Goal: Task Accomplishment & Management: Manage account settings

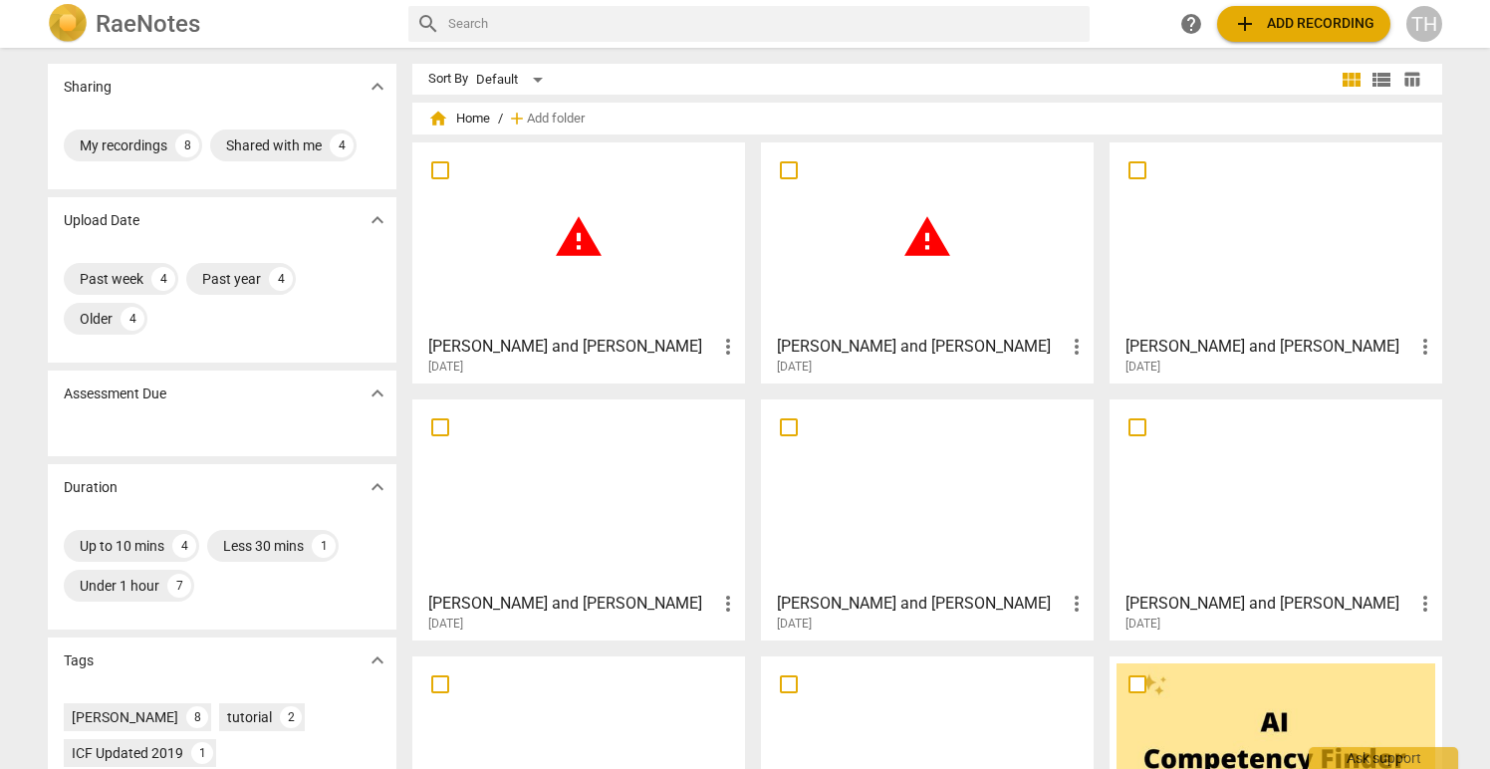
click at [1070, 350] on span "more_vert" at bounding box center [1077, 347] width 24 height 24
click at [1093, 394] on li "Delete" at bounding box center [1099, 395] width 76 height 48
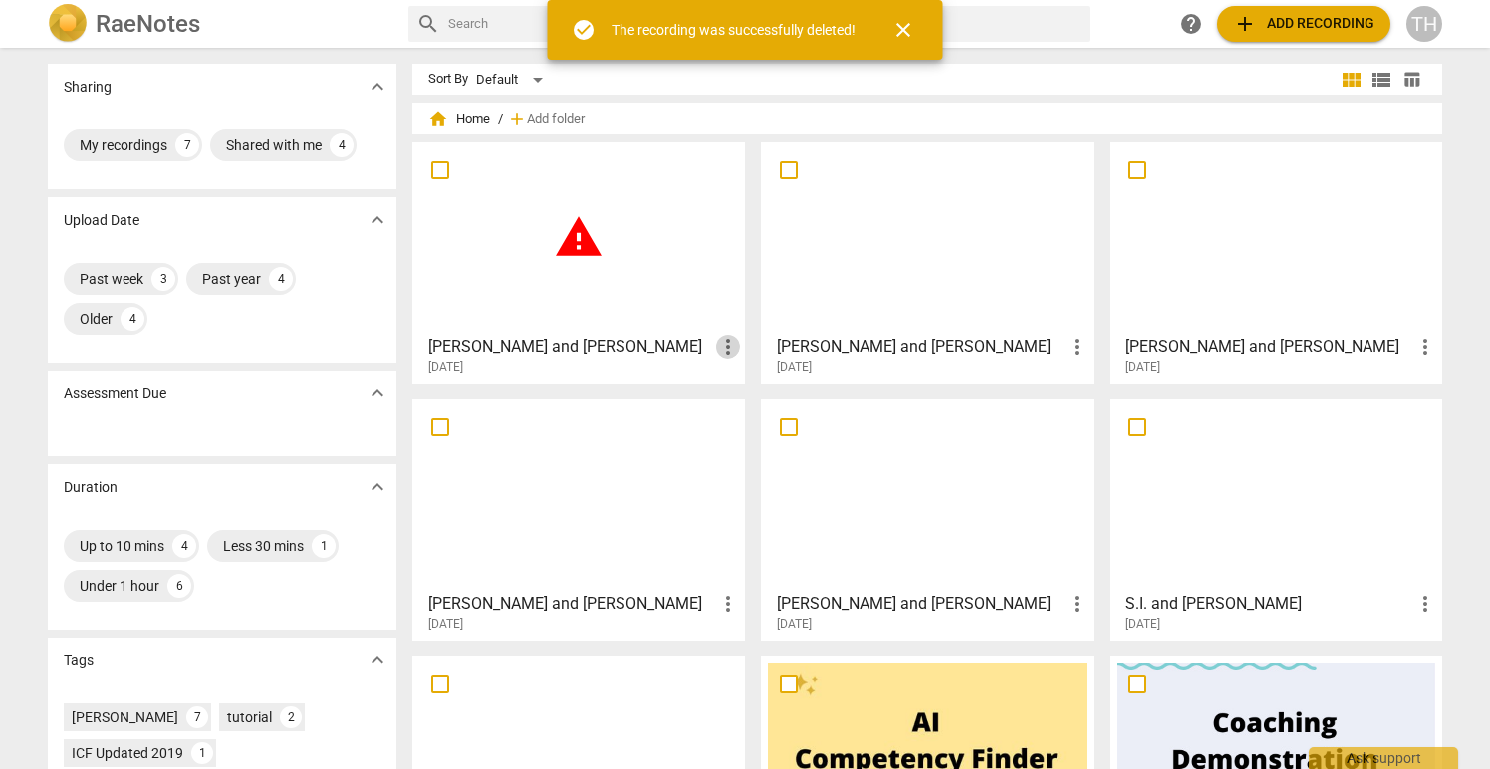
click at [728, 342] on span "more_vert" at bounding box center [728, 347] width 24 height 24
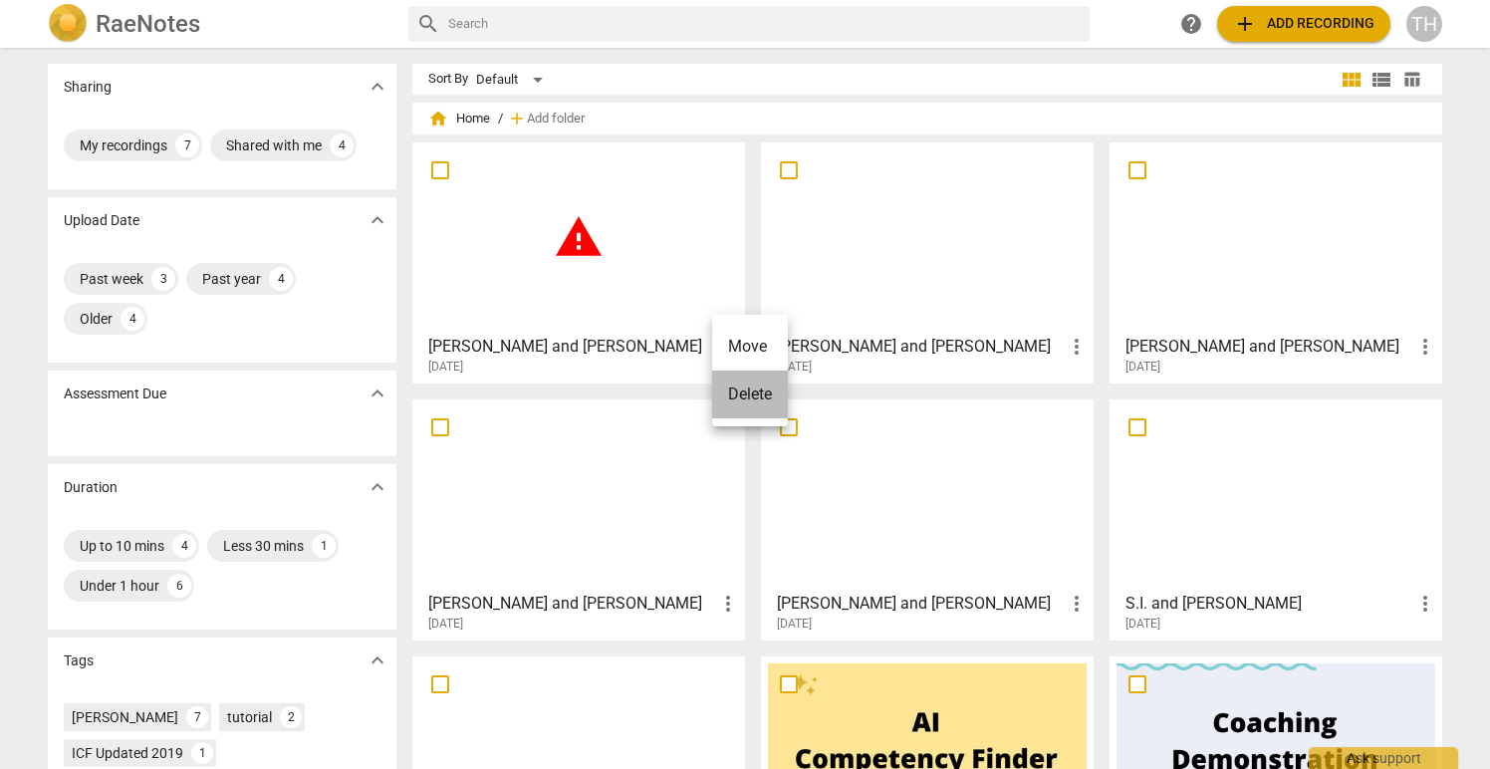
click at [742, 396] on li "Delete" at bounding box center [750, 395] width 76 height 48
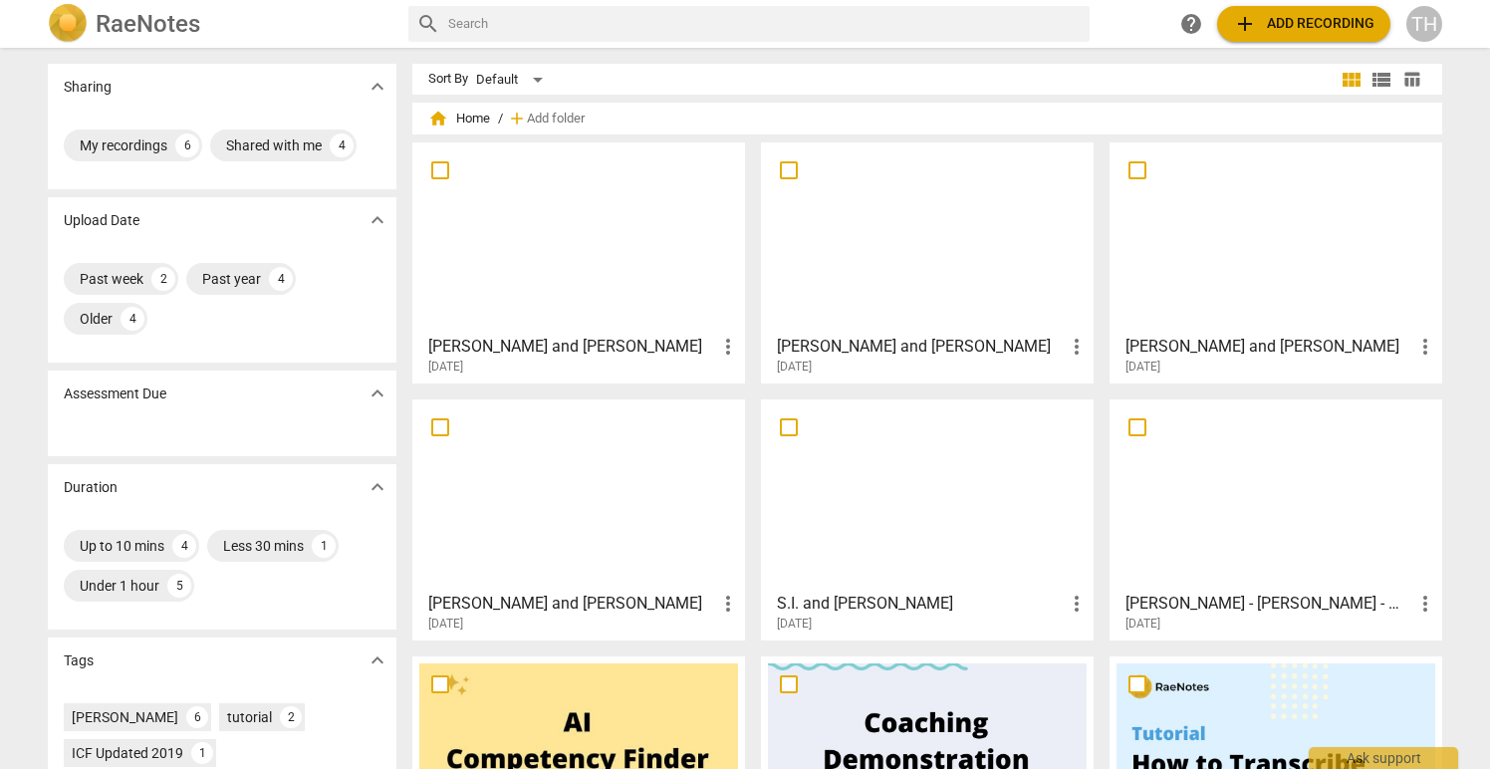
click at [573, 248] on div at bounding box center [578, 237] width 319 height 176
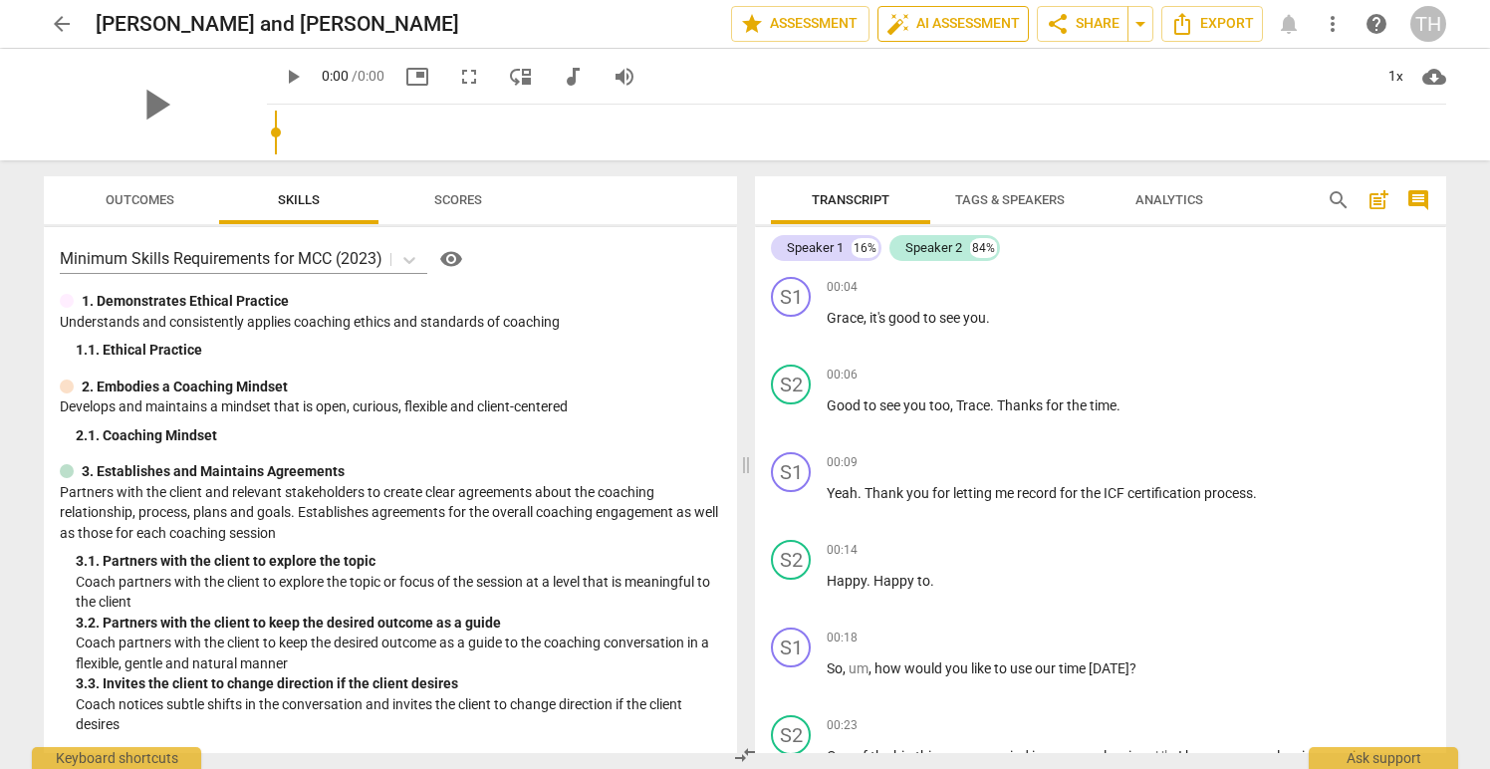
click at [989, 17] on span "auto_fix_high AI Assessment" at bounding box center [953, 24] width 133 height 24
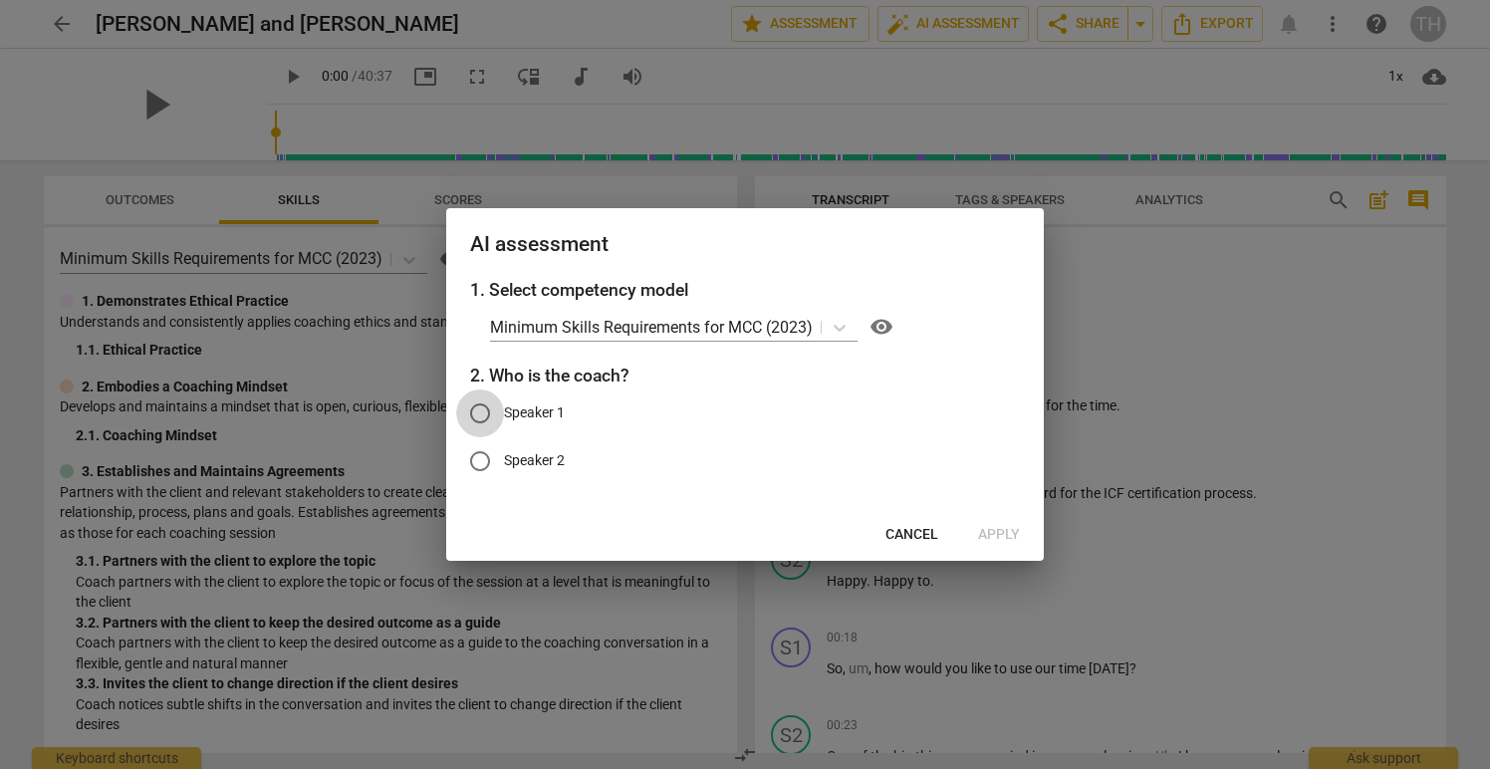
click at [482, 412] on input "Speaker 1" at bounding box center [480, 414] width 48 height 48
radio input "true"
click at [988, 524] on button "Apply" at bounding box center [999, 535] width 74 height 36
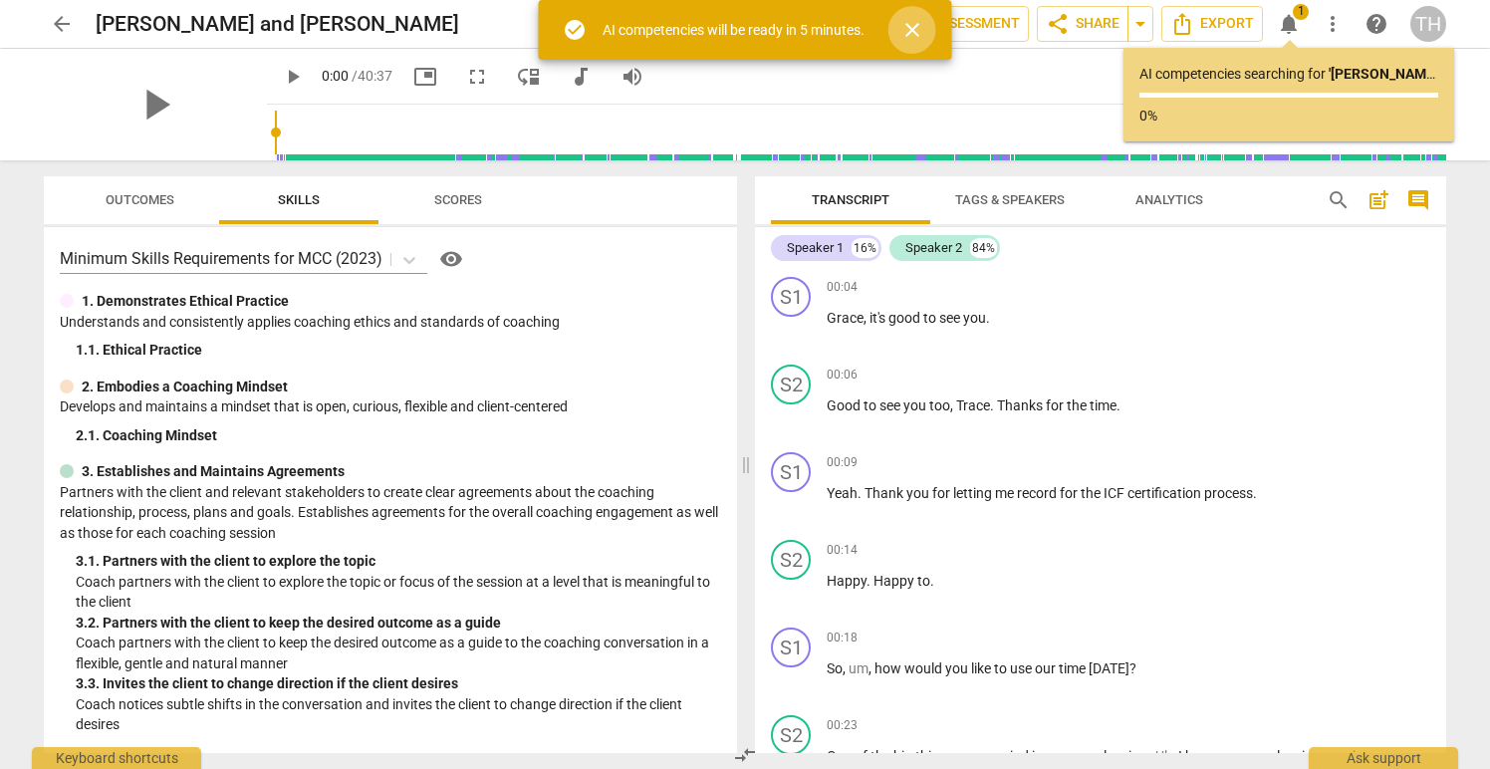
click at [912, 24] on span "close" at bounding box center [913, 30] width 24 height 24
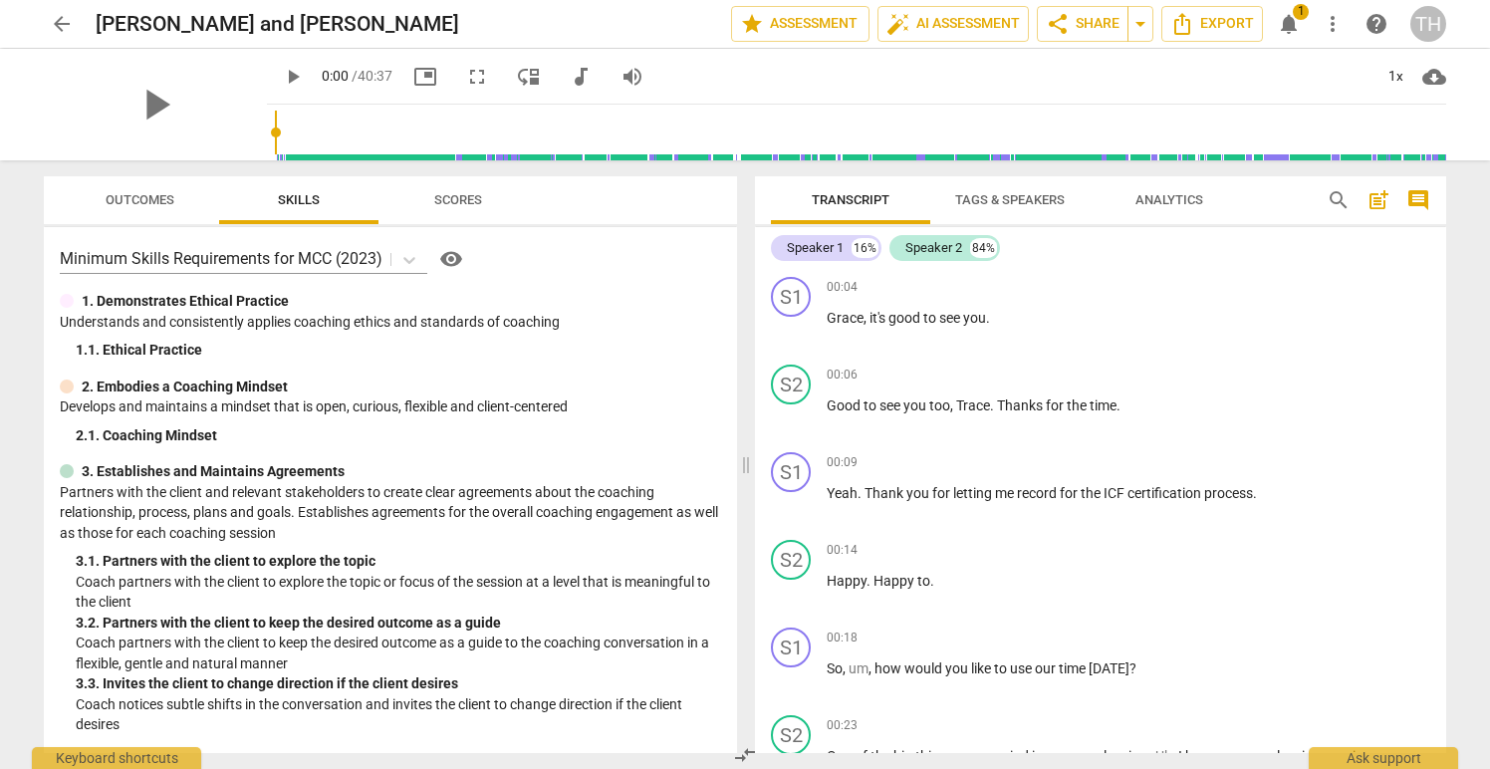
click at [59, 19] on span "arrow_back" at bounding box center [62, 24] width 24 height 24
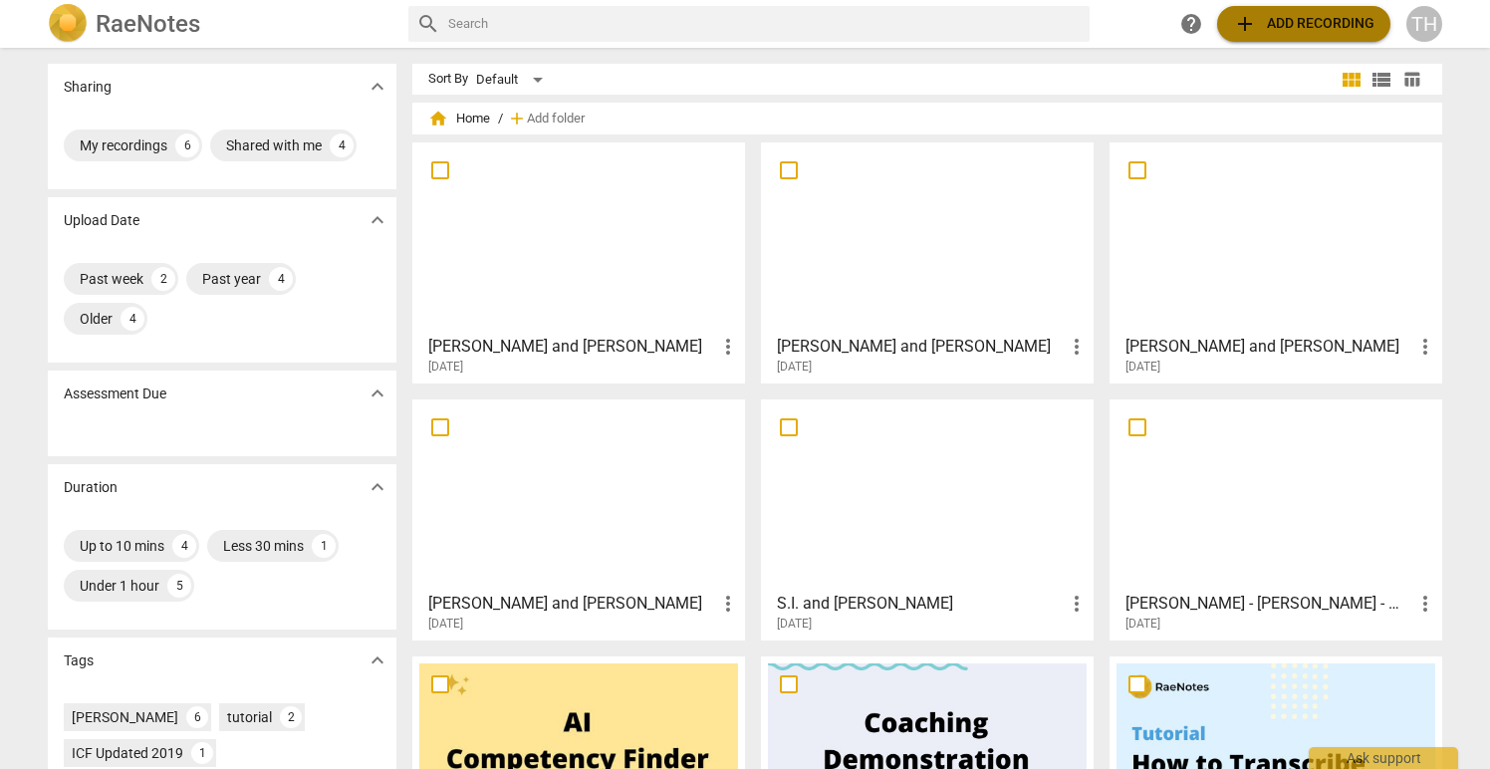
click at [1260, 17] on span "add Add recording" at bounding box center [1303, 24] width 141 height 24
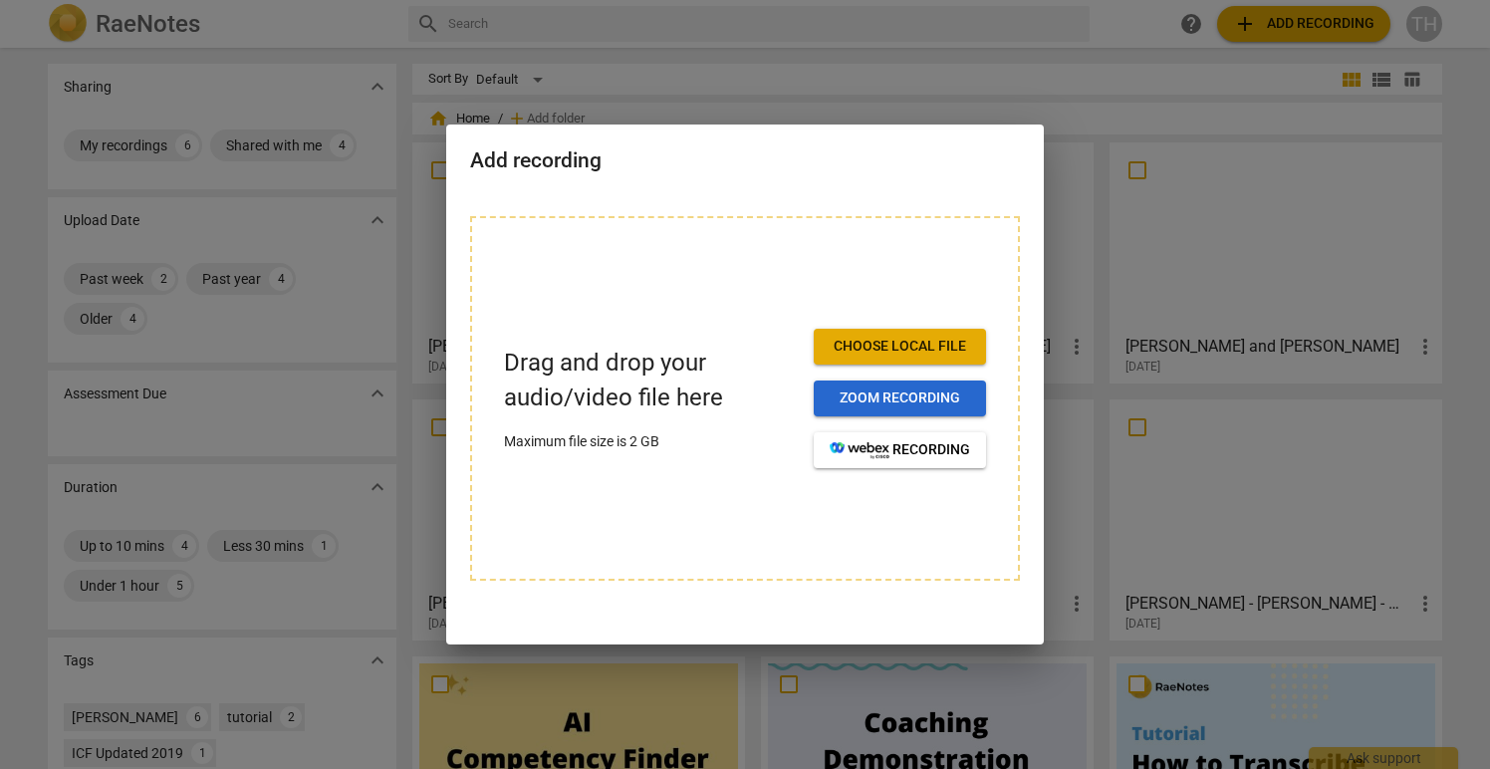
click at [891, 394] on span "Zoom recording" at bounding box center [900, 399] width 140 height 20
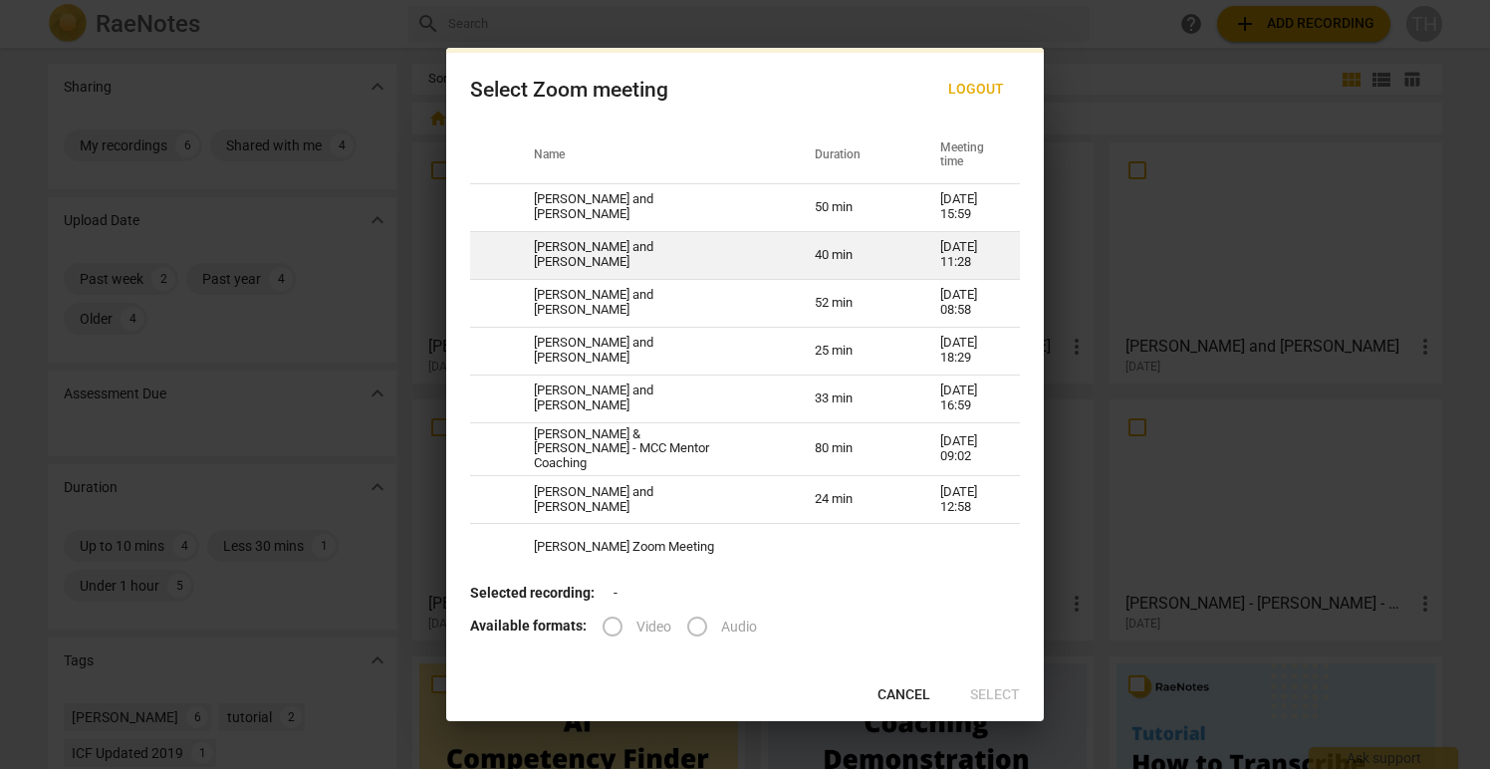
click at [605, 246] on td "[PERSON_NAME] and [PERSON_NAME]" at bounding box center [650, 255] width 281 height 48
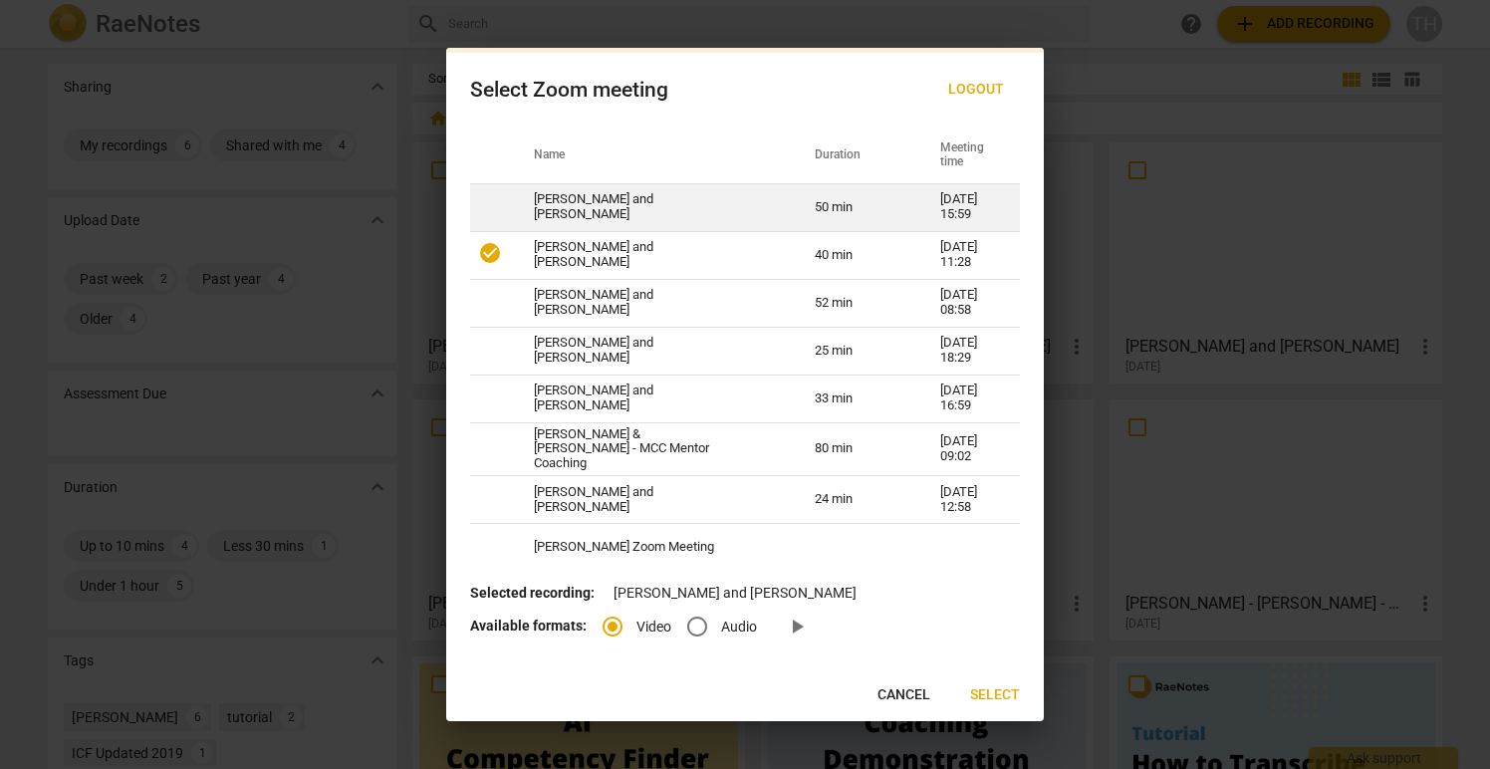
click at [595, 212] on td "[PERSON_NAME] and [PERSON_NAME]" at bounding box center [650, 207] width 281 height 48
radio input "false"
radio input "true"
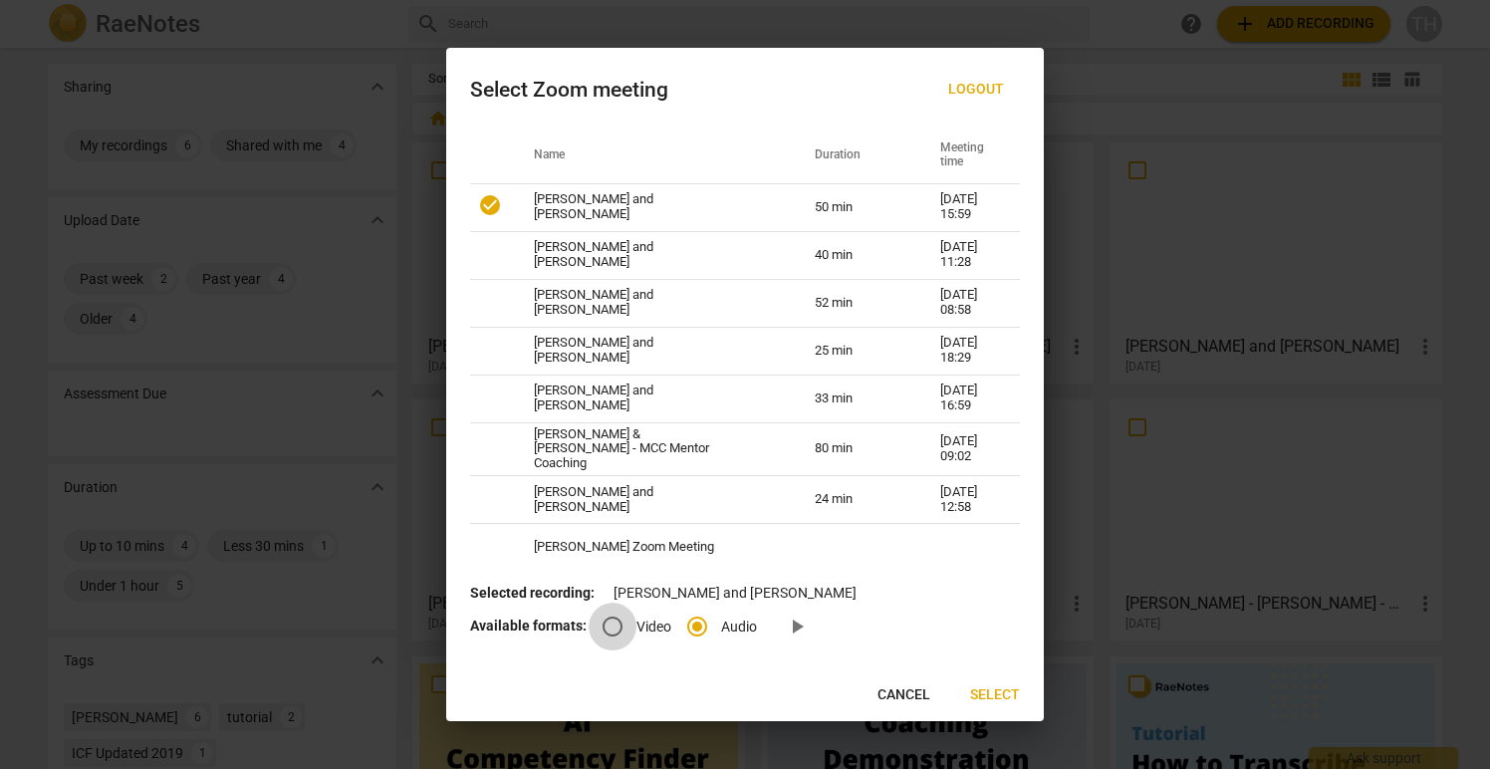
click at [608, 626] on input "Video" at bounding box center [613, 627] width 48 height 48
radio input "true"
click at [999, 686] on span "Select" at bounding box center [995, 695] width 50 height 20
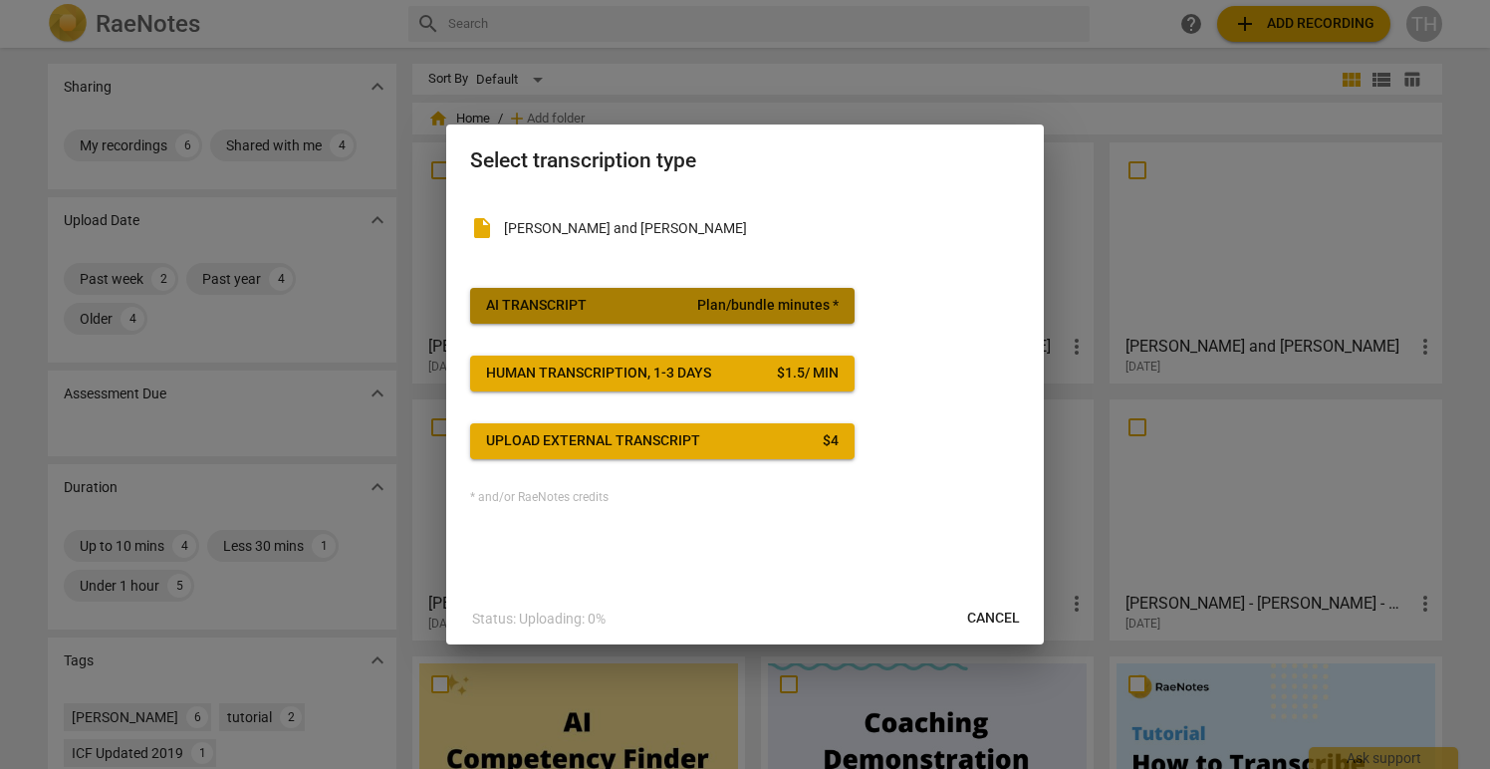
click at [700, 302] on span "Plan/bundle minutes *" at bounding box center [767, 306] width 141 height 20
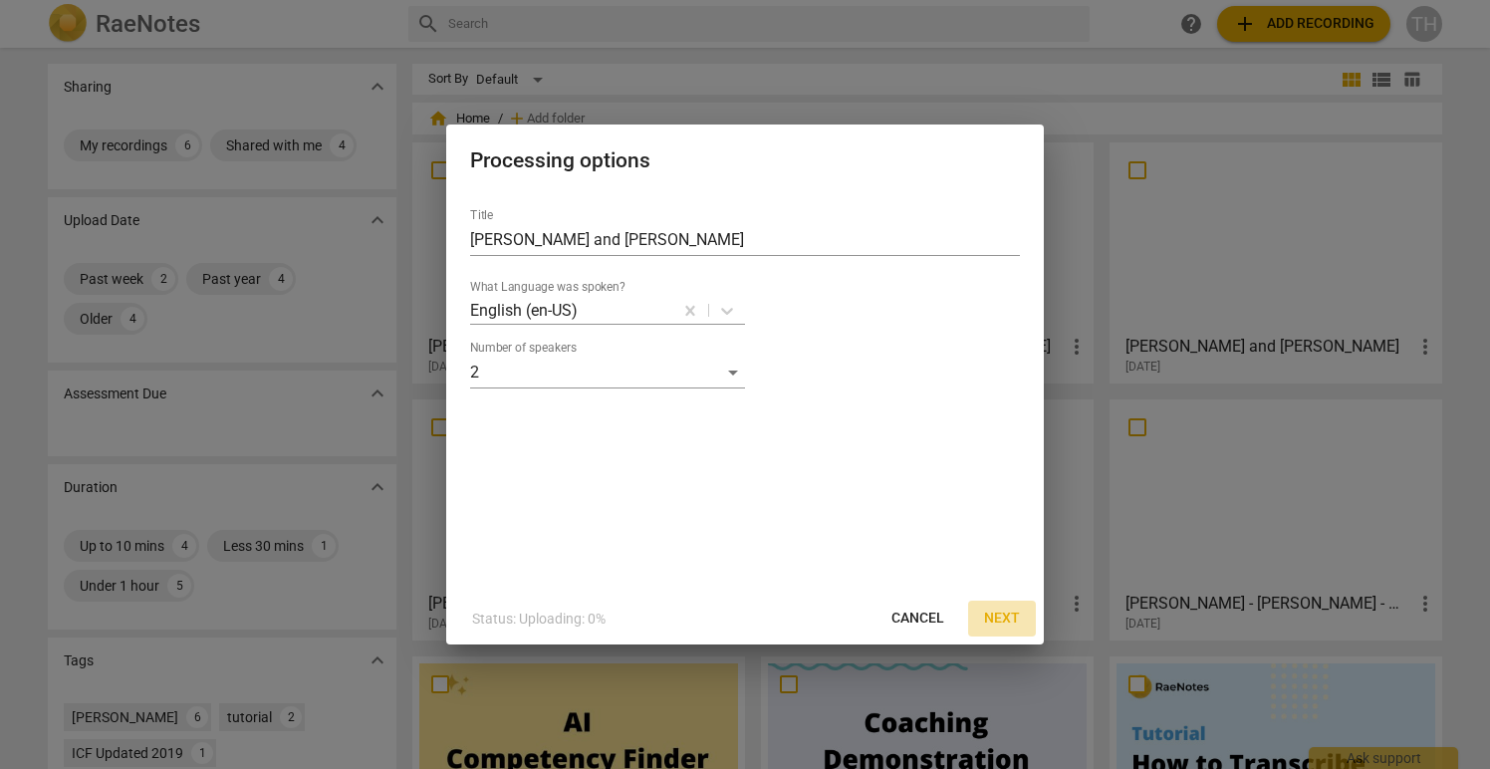
click at [1004, 615] on span "Next" at bounding box center [1002, 619] width 36 height 20
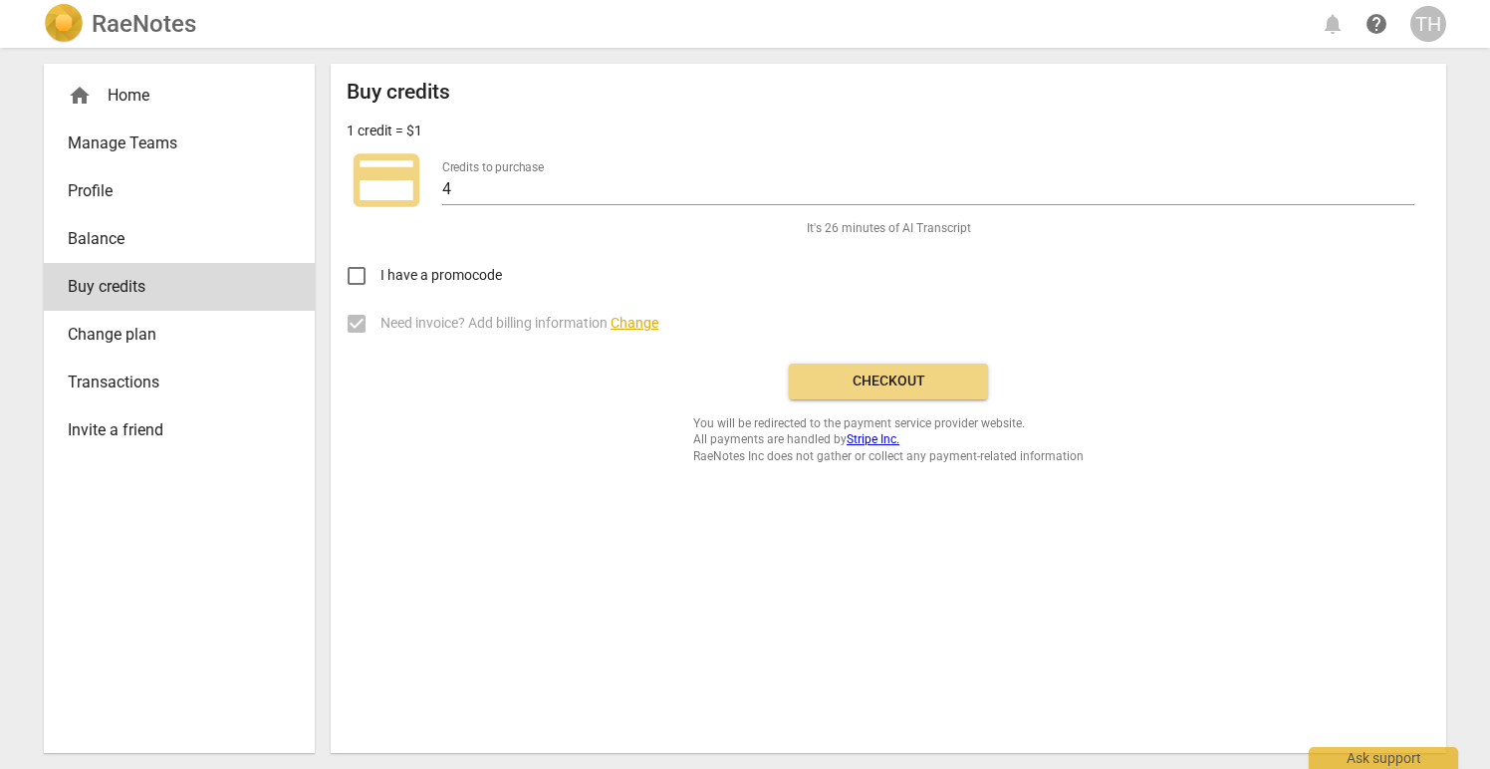
click at [118, 94] on div "home Home" at bounding box center [171, 96] width 207 height 24
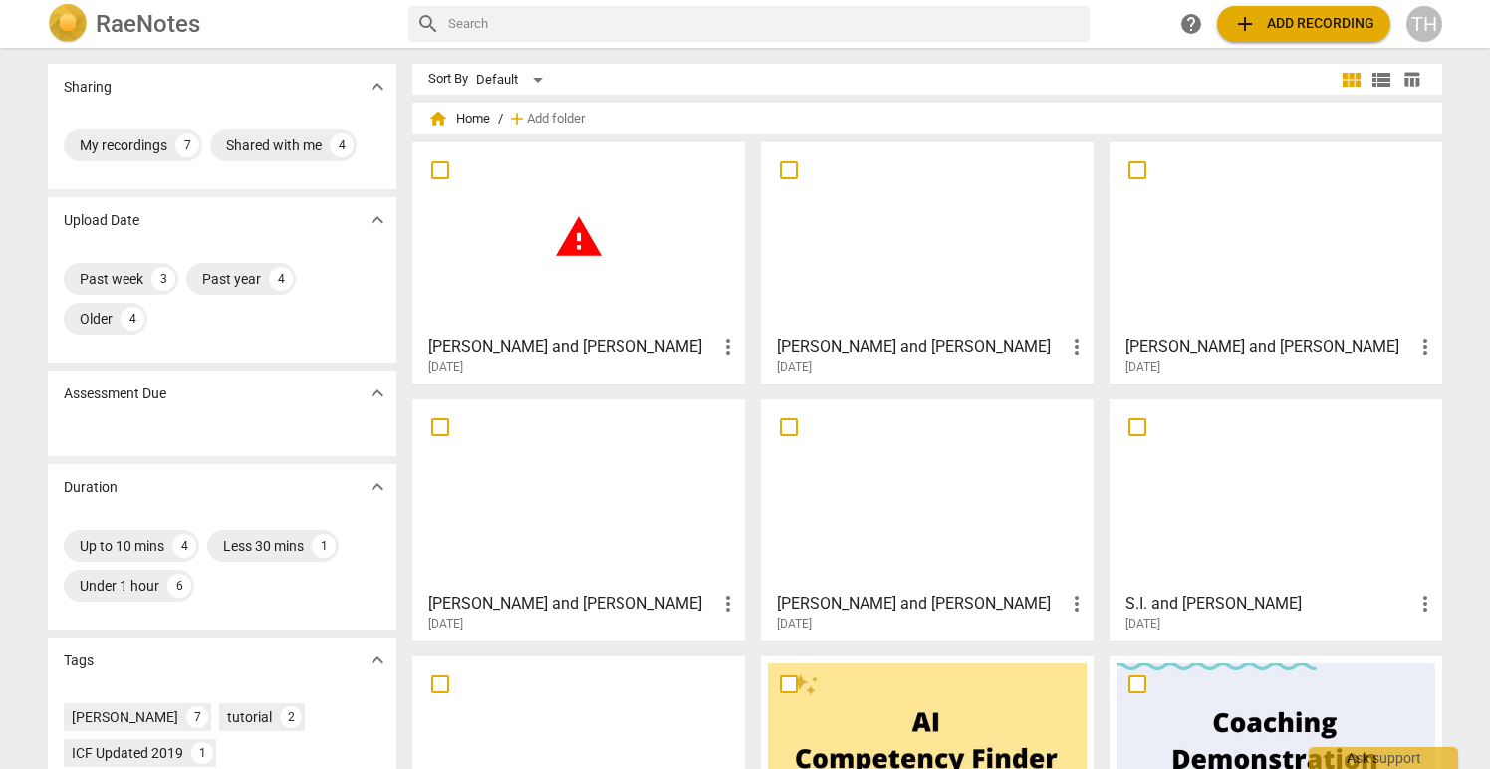
click at [883, 263] on div at bounding box center [927, 237] width 319 height 176
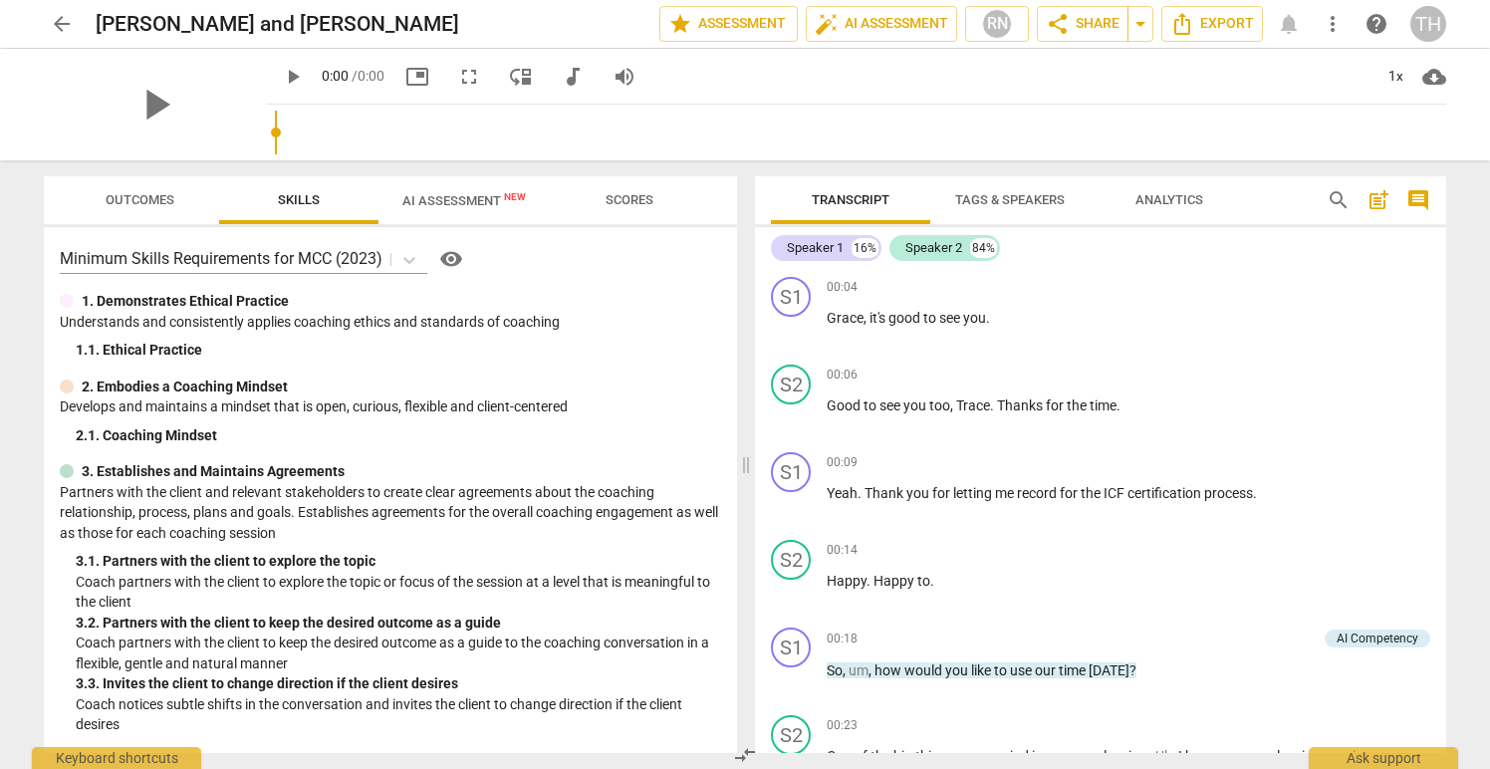
click at [444, 198] on span "AI Assessment New" at bounding box center [464, 200] width 124 height 15
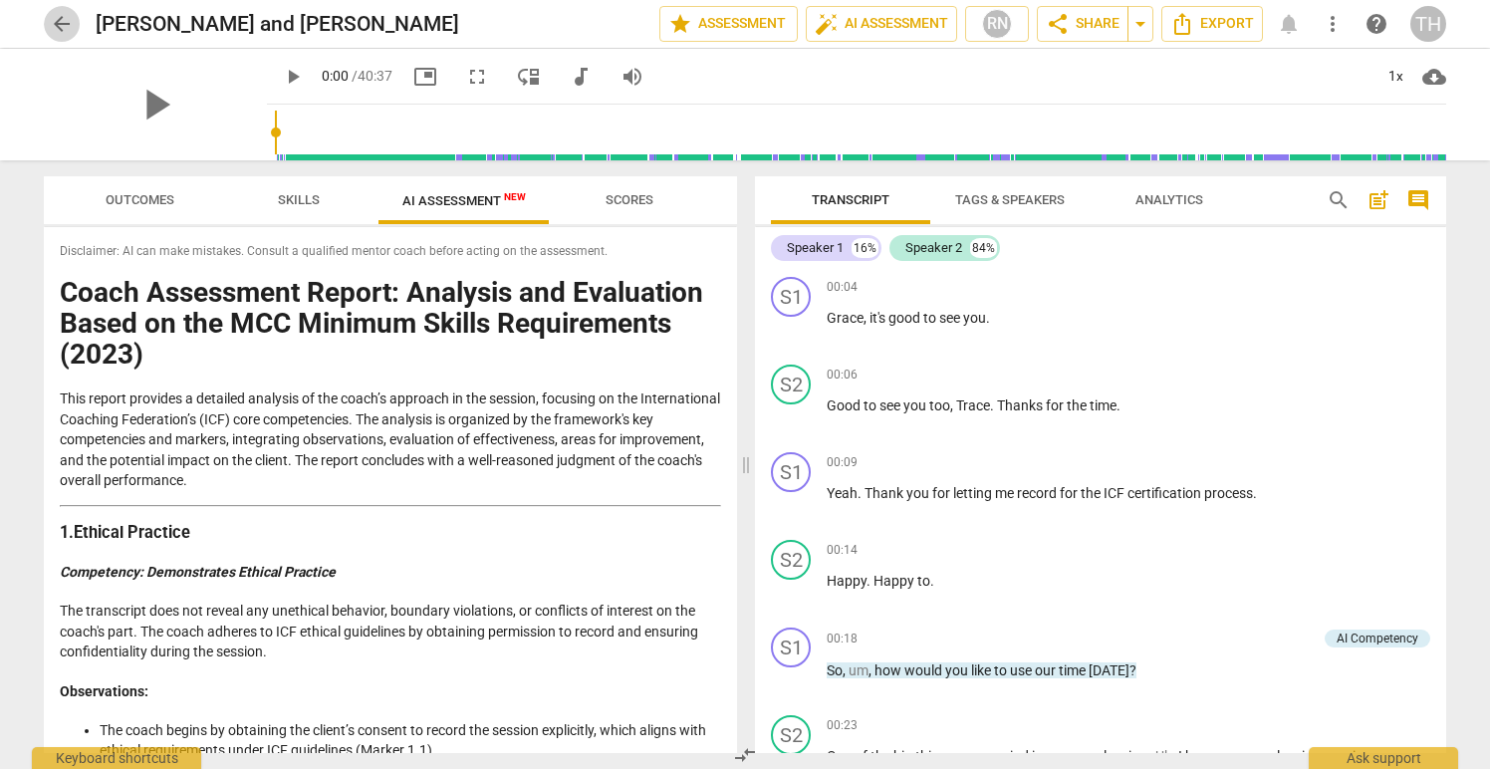
click at [46, 17] on span "arrow_back" at bounding box center [62, 24] width 36 height 24
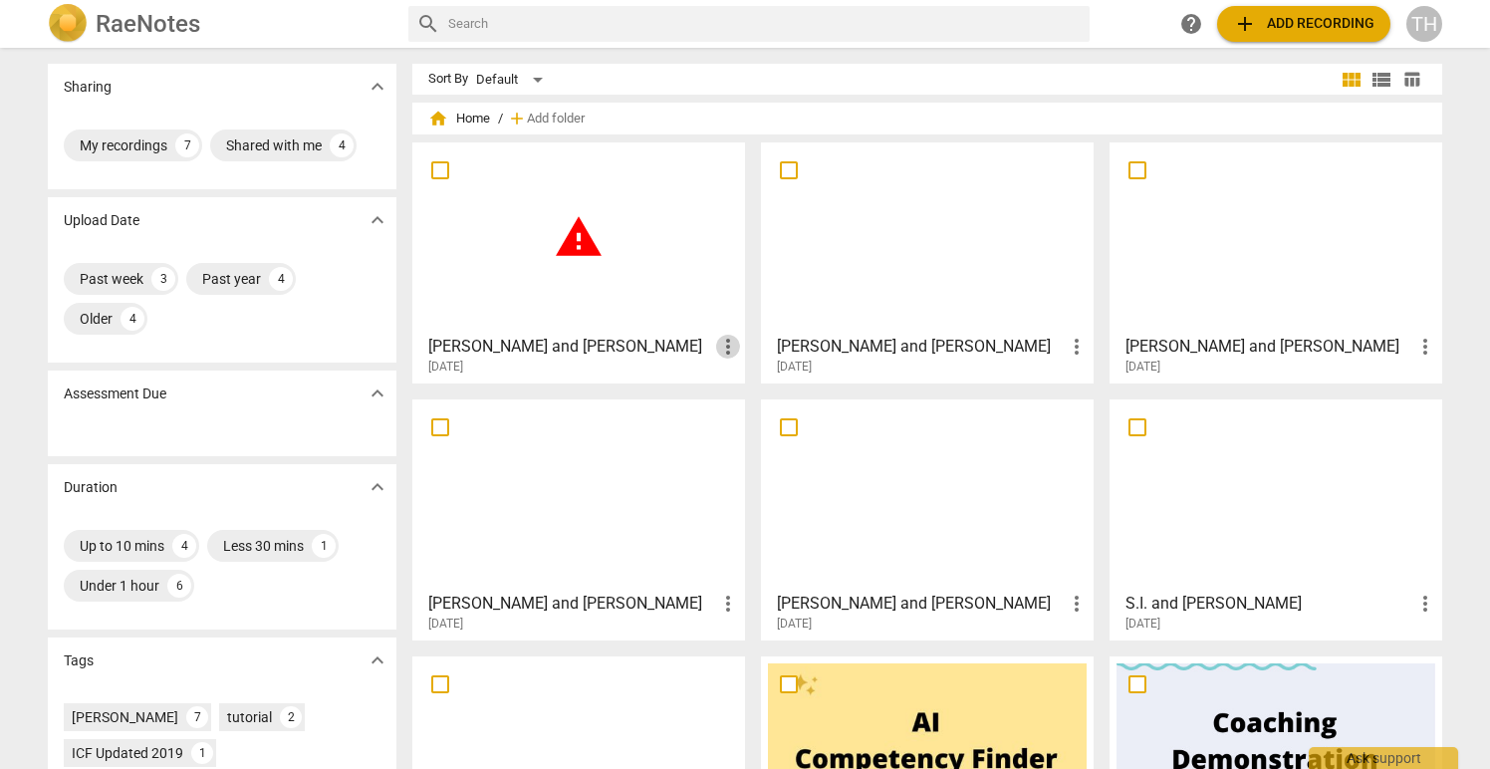
click at [722, 339] on span "more_vert" at bounding box center [728, 347] width 24 height 24
click at [747, 392] on li "Delete" at bounding box center [750, 395] width 76 height 48
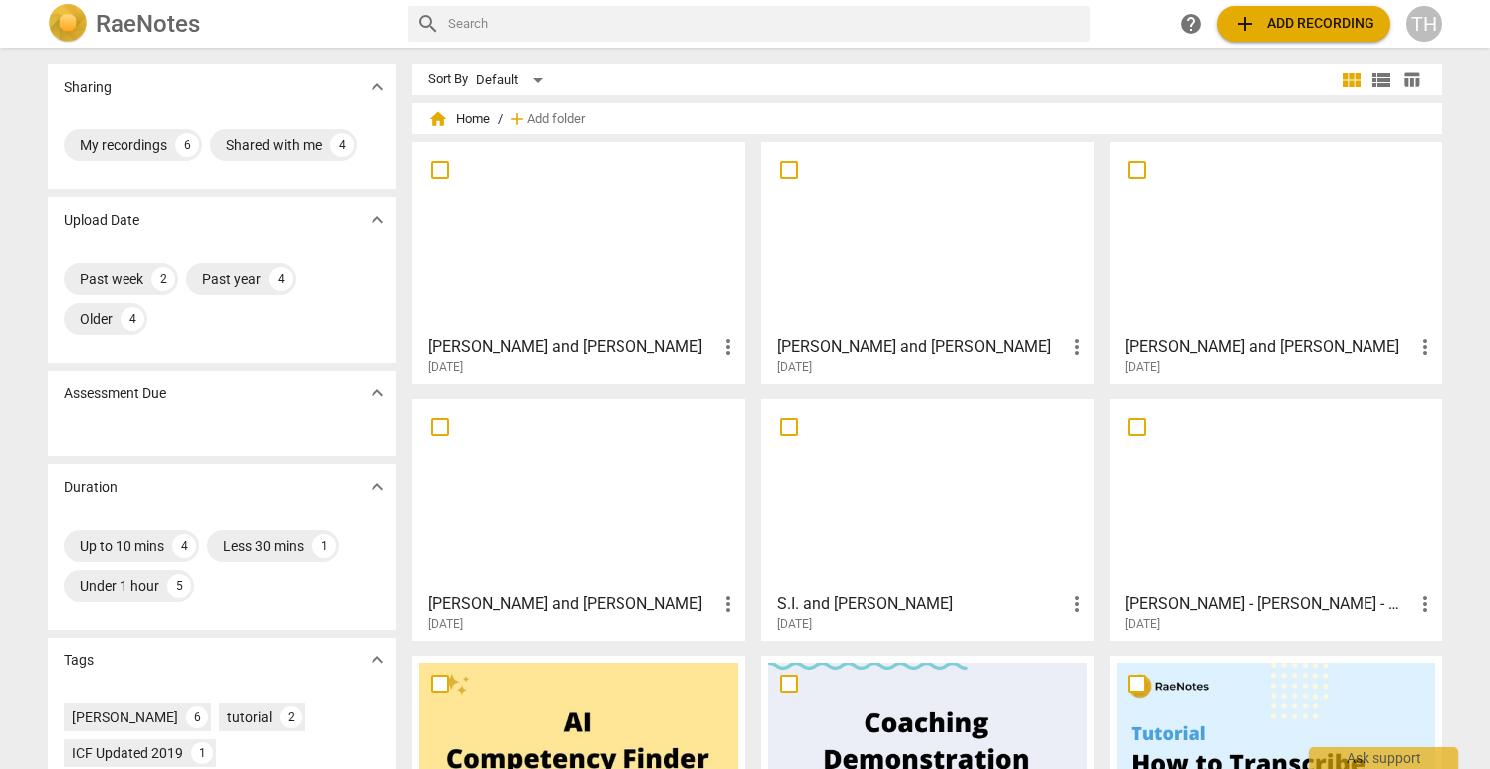
click at [1424, 20] on div "TH" at bounding box center [1425, 24] width 36 height 36
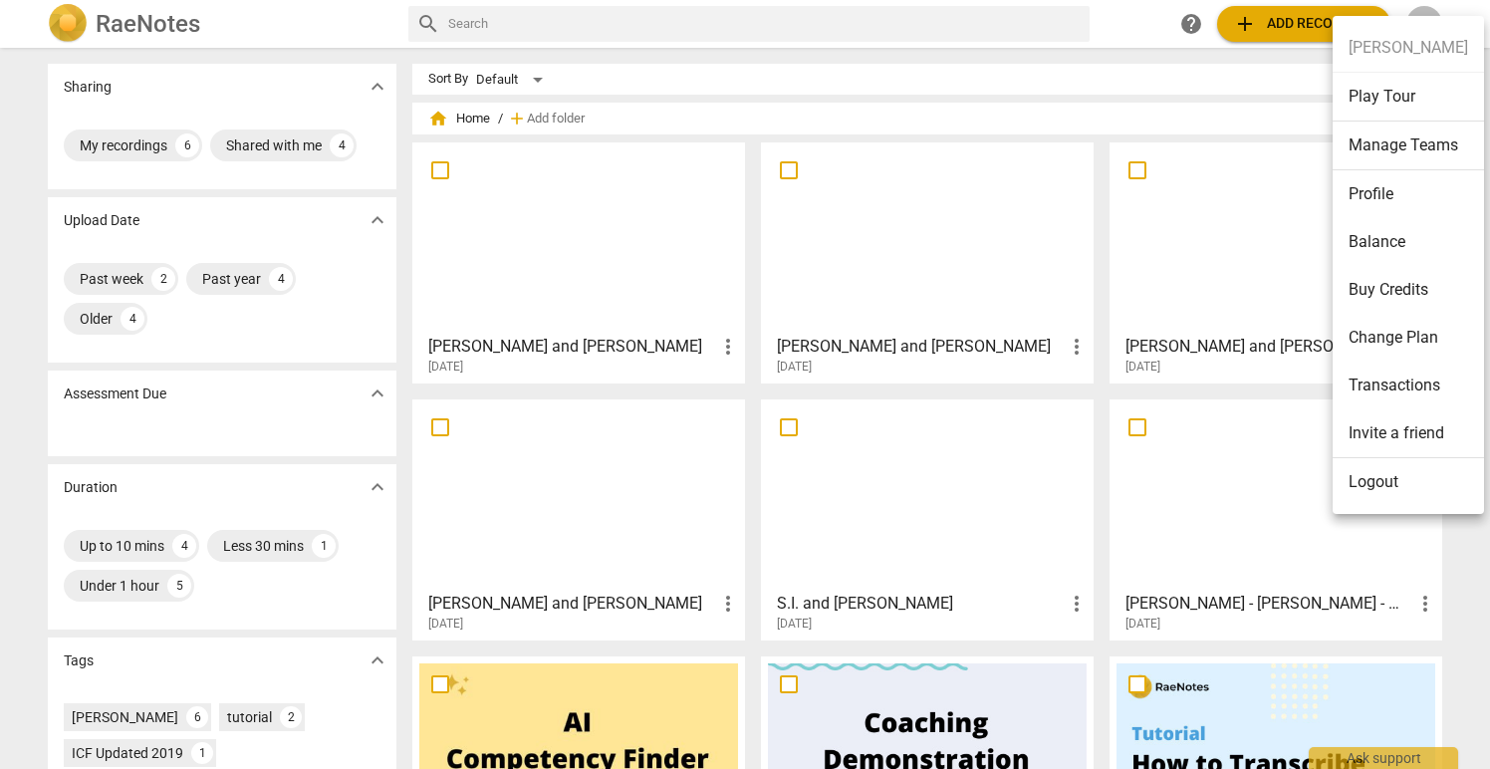
click at [1369, 340] on li "Change Plan" at bounding box center [1408, 338] width 151 height 48
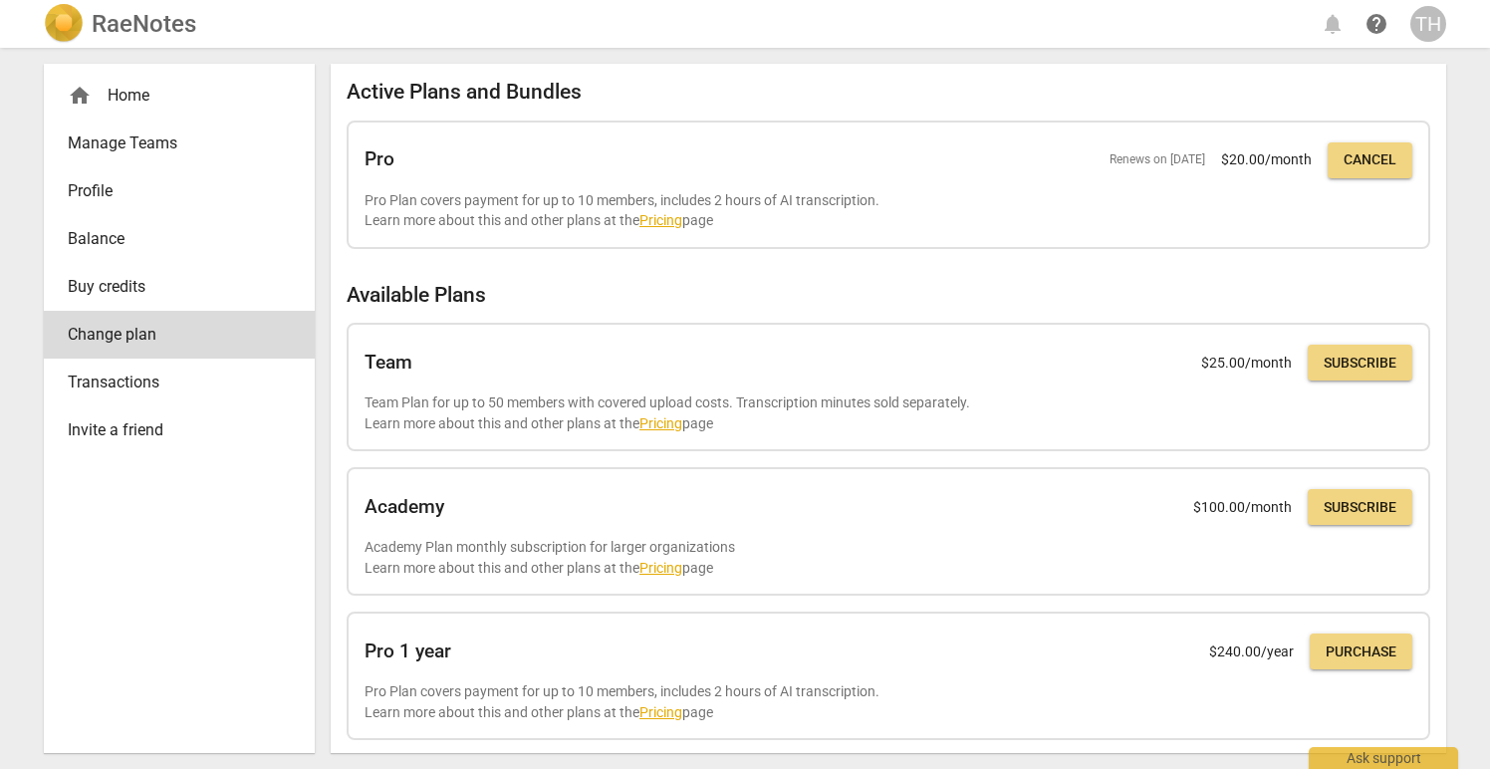
click at [142, 102] on div "home Home" at bounding box center [171, 96] width 207 height 24
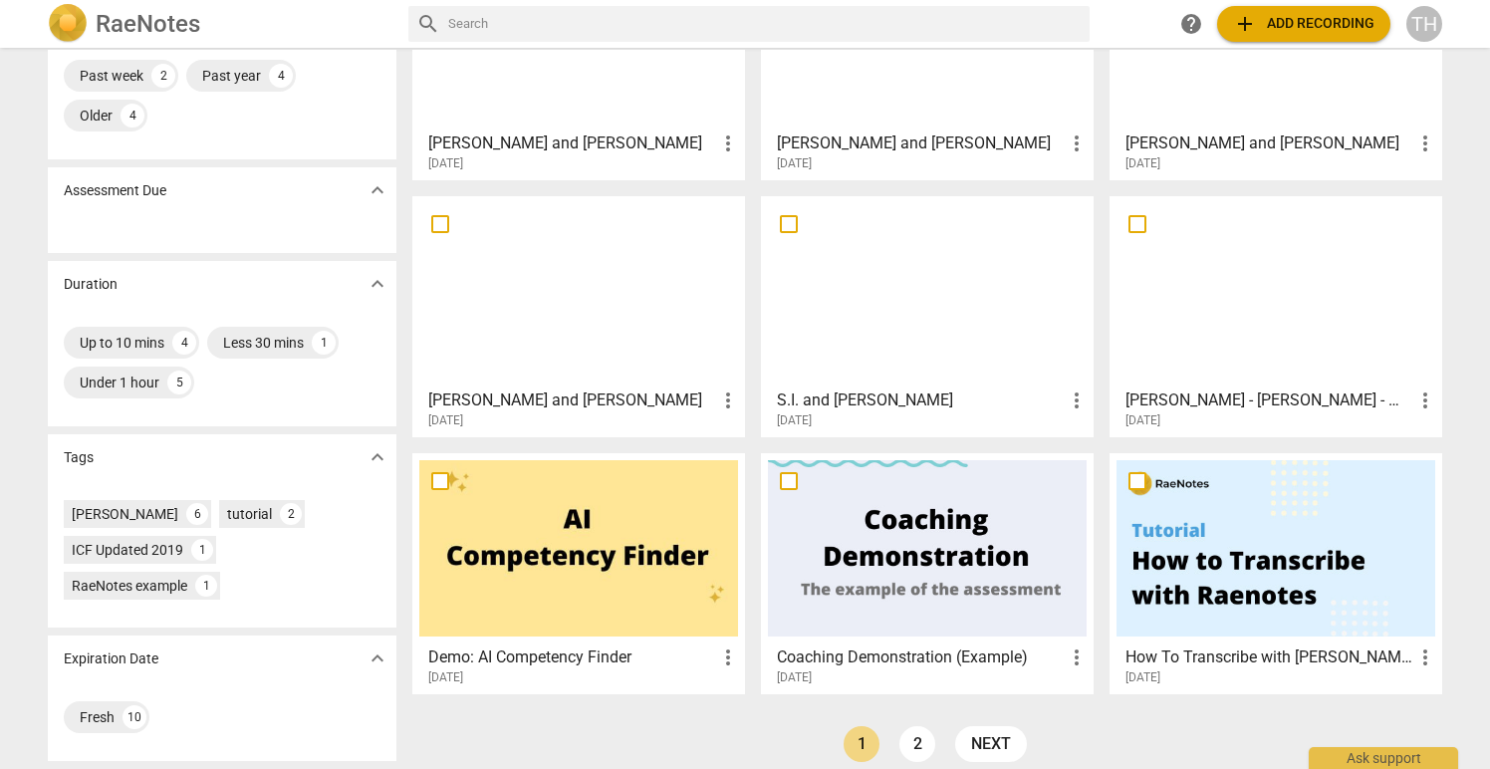
scroll to position [222, 0]
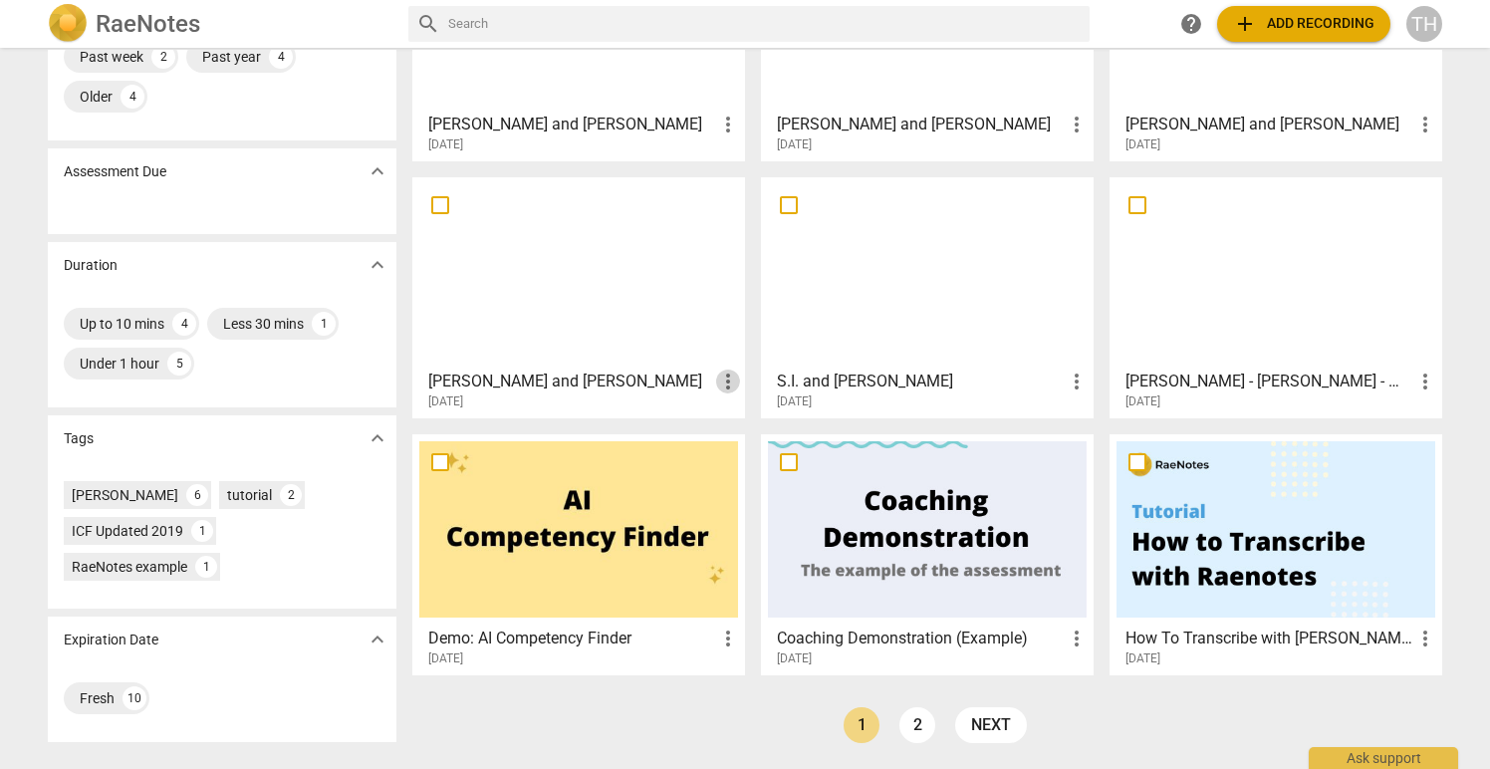
click at [724, 383] on span "more_vert" at bounding box center [728, 382] width 24 height 24
click at [739, 426] on li "Delete" at bounding box center [750, 429] width 76 height 48
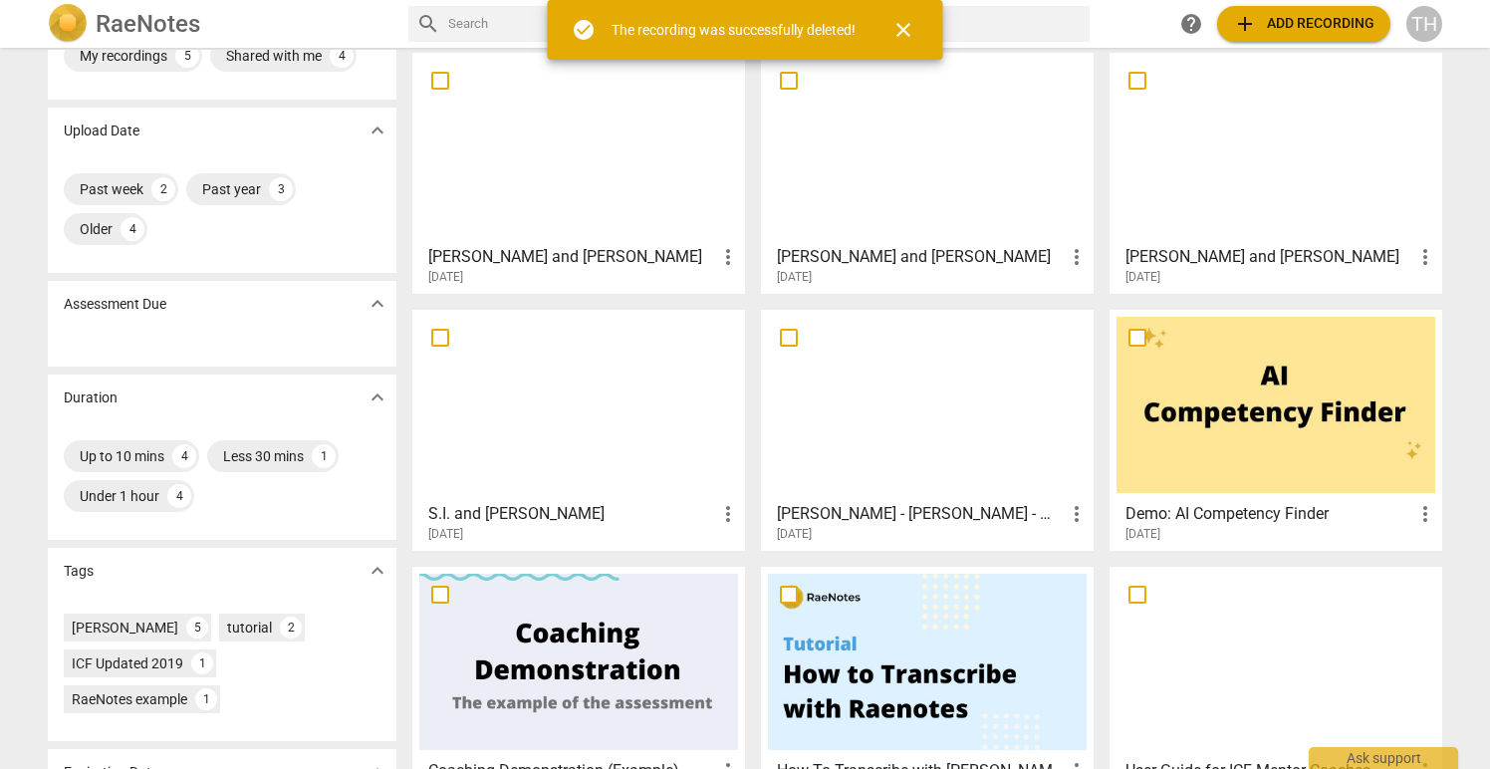
scroll to position [203, 0]
